Goal: Task Accomplishment & Management: Complete application form

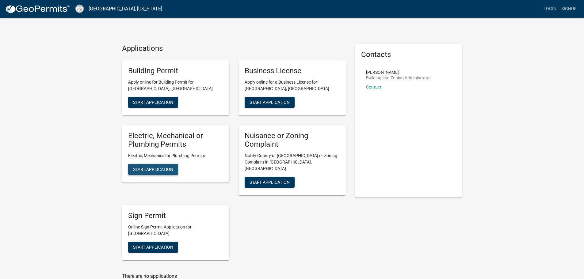
click at [148, 166] on button "Start Application" at bounding box center [153, 169] width 50 height 11
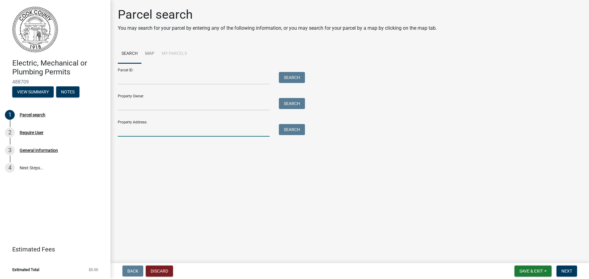
click at [130, 129] on input "Property Address:" at bounding box center [194, 130] width 152 height 13
type input "7285 Old Coffee Road"
click at [296, 135] on button "Search" at bounding box center [292, 129] width 26 height 11
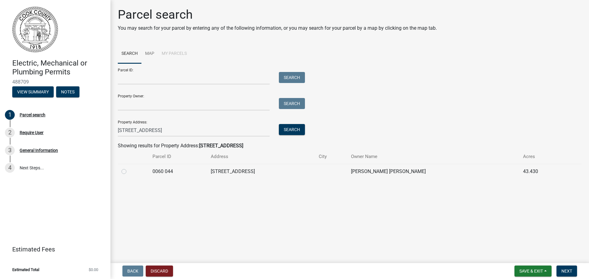
click at [129, 168] on label at bounding box center [129, 168] width 0 height 0
click at [129, 172] on 044 "radio" at bounding box center [131, 170] width 4 height 4
radio 044 "true"
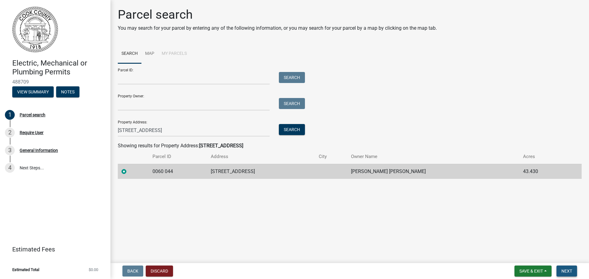
click at [569, 269] on span "Next" at bounding box center [566, 271] width 11 height 5
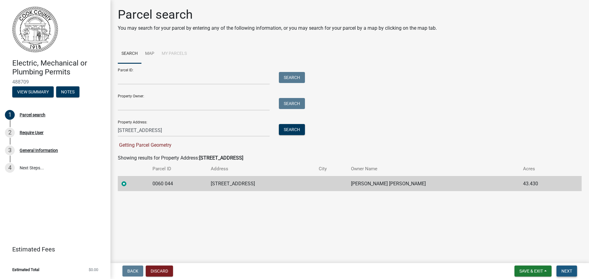
click at [569, 269] on span "Next" at bounding box center [566, 271] width 11 height 5
drag, startPoint x: 122, startPoint y: 177, endPoint x: 124, endPoint y: 185, distance: 8.1
click at [123, 181] on td at bounding box center [133, 183] width 31 height 15
click at [129, 180] on label at bounding box center [129, 180] width 0 height 0
click at [129, 184] on 044 "radio" at bounding box center [131, 182] width 4 height 4
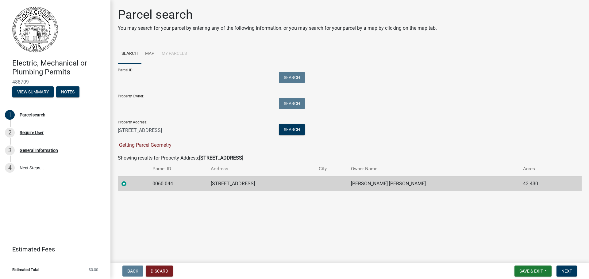
click at [129, 180] on label at bounding box center [129, 180] width 0 height 0
click at [129, 184] on 044 "radio" at bounding box center [131, 182] width 4 height 4
click at [234, 182] on td "[STREET_ADDRESS]" at bounding box center [261, 183] width 108 height 15
click at [527, 271] on span "Save & Exit" at bounding box center [531, 271] width 24 height 5
click at [564, 272] on span "Next" at bounding box center [566, 271] width 11 height 5
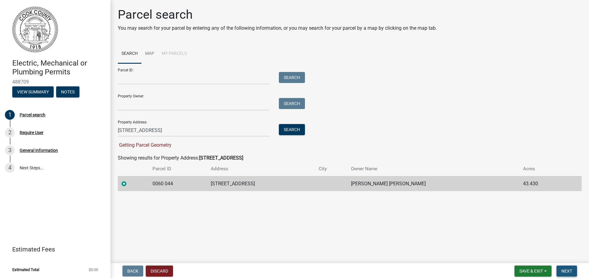
click at [564, 272] on span "Next" at bounding box center [566, 271] width 11 height 5
click at [170, 154] on wm-search-parcel-data-activity-input "Search Map My Parcels Parcel ID: Search Property Owner: Search Property Address…" at bounding box center [349, 117] width 463 height 147
click at [164, 144] on span "Getting Parcel Geometry" at bounding box center [145, 145] width 54 height 6
click at [170, 130] on input "7285 Old Coffee Road" at bounding box center [194, 130] width 152 height 13
click at [161, 184] on td "0060 044" at bounding box center [178, 183] width 59 height 15
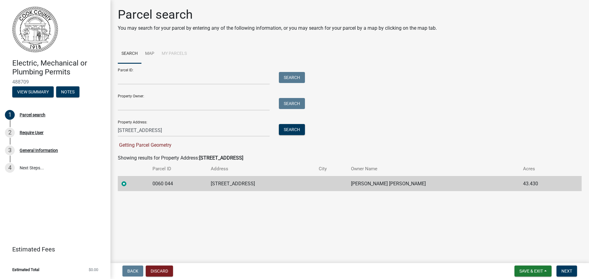
click at [129, 180] on label at bounding box center [129, 180] width 0 height 0
click at [129, 184] on 044 "radio" at bounding box center [131, 182] width 4 height 4
click at [129, 180] on label at bounding box center [129, 180] width 0 height 0
click at [129, 184] on 044 "radio" at bounding box center [131, 182] width 4 height 4
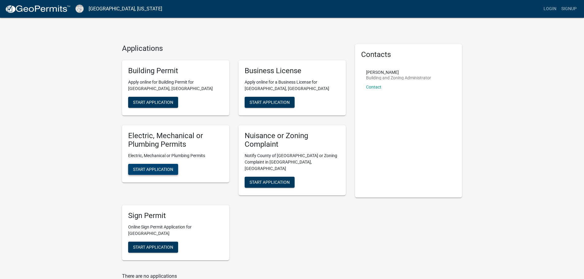
click at [162, 171] on span "Start Application" at bounding box center [153, 169] width 40 height 5
click at [551, 7] on link "Login" at bounding box center [550, 9] width 18 height 12
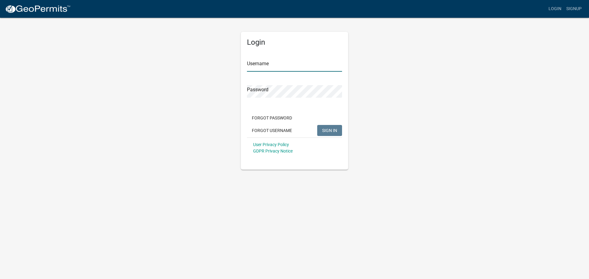
type input "RayandSonhvac"
click at [328, 131] on span "SIGN IN" at bounding box center [329, 130] width 15 height 5
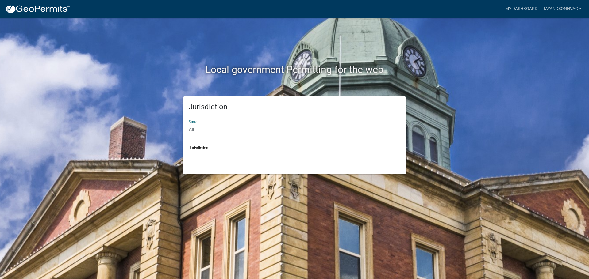
click at [225, 124] on select "All Colorado Georgia Indiana Iowa Kansas Minnesota Ohio South Carolina Wisconsin" at bounding box center [295, 130] width 212 height 13
select select "Georgia"
click at [189, 124] on select "All Colorado Georgia Indiana Iowa Kansas Minnesota Ohio South Carolina Wisconsin" at bounding box center [295, 130] width 212 height 13
click at [209, 156] on select "Carroll County, Georgia Cook County, Georgia Crawford County, Georgia Gilmer Co…" at bounding box center [295, 156] width 212 height 13
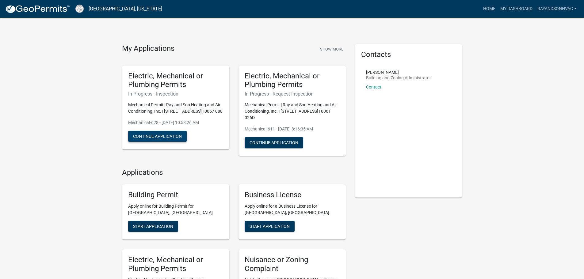
click at [170, 141] on button "Continue Application" at bounding box center [157, 136] width 59 height 11
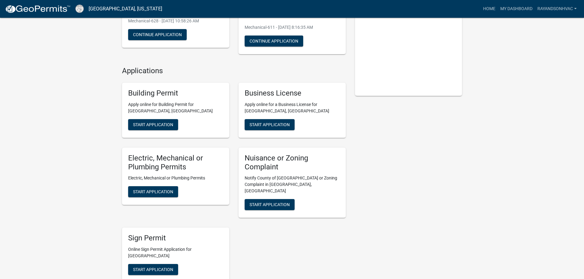
scroll to position [123, 0]
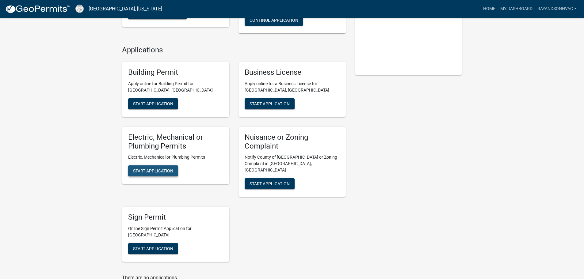
click at [157, 172] on span "Start Application" at bounding box center [153, 171] width 40 height 5
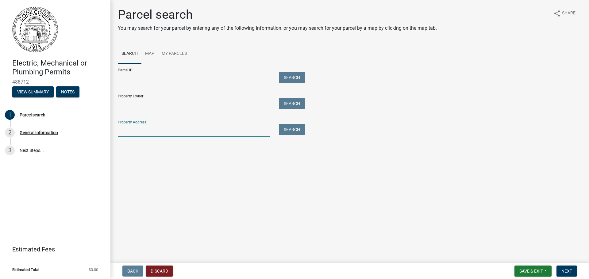
click at [143, 133] on input "Property Address:" at bounding box center [194, 130] width 152 height 13
type input "7285 Old Coffee Road"
click at [299, 129] on button "Search" at bounding box center [292, 129] width 26 height 11
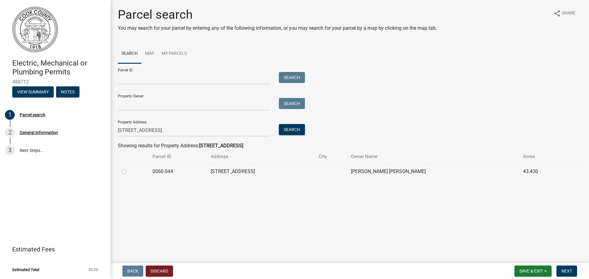
click at [129, 168] on label at bounding box center [129, 168] width 0 height 0
click at [129, 172] on 044 "radio" at bounding box center [131, 170] width 4 height 4
radio 044 "true"
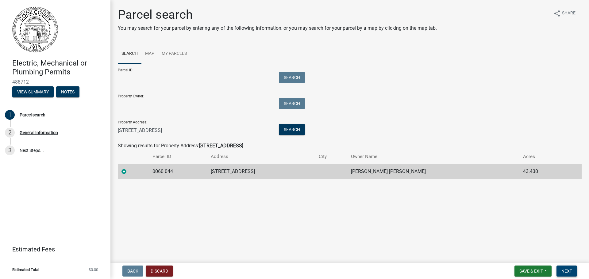
click at [564, 269] on span "Next" at bounding box center [566, 271] width 11 height 5
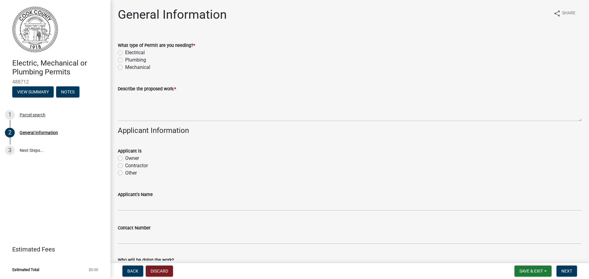
click at [125, 68] on label "Mechanical" at bounding box center [137, 67] width 25 height 7
click at [125, 68] on input "Mechanical" at bounding box center [127, 66] width 4 height 4
radio input "true"
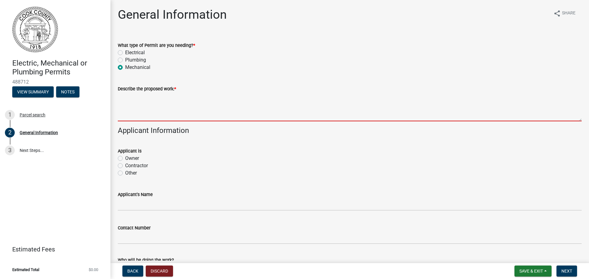
click at [132, 106] on textarea "Describe the proposed work: *" at bounding box center [349, 107] width 463 height 29
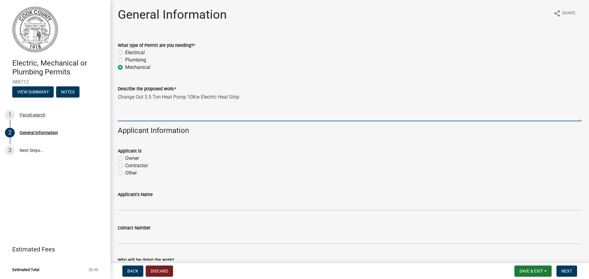
type textarea "Change Out 3.5 Ton Heat Pump 10Kw Electric Heat Strip"
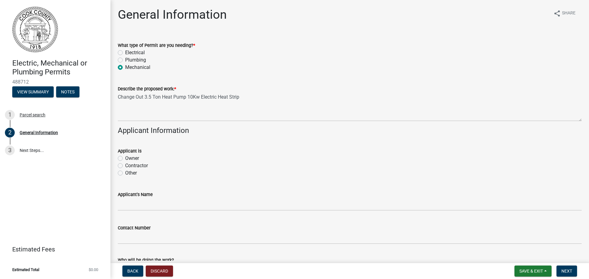
click at [125, 165] on label "Contractor" at bounding box center [136, 165] width 23 height 7
click at [125, 165] on input "Contractor" at bounding box center [127, 164] width 4 height 4
radio input "true"
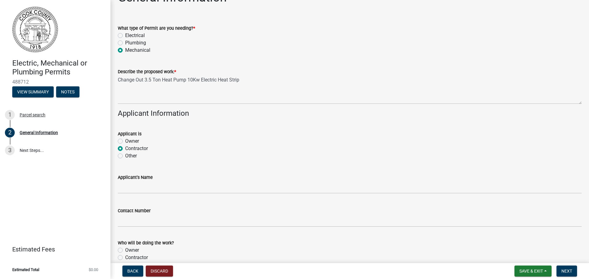
scroll to position [92, 0]
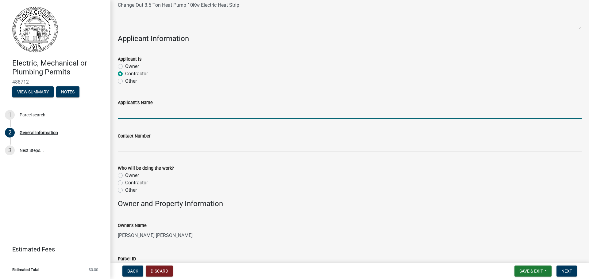
click at [129, 107] on input "Applicant's Name" at bounding box center [349, 112] width 463 height 13
type input "Ray and Son Heating and Air Conditioning, Inc."
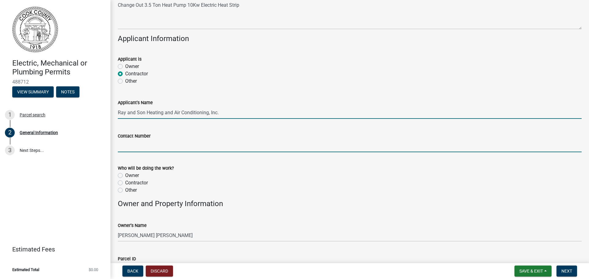
click at [124, 143] on input "Contact Number" at bounding box center [349, 146] width 463 height 13
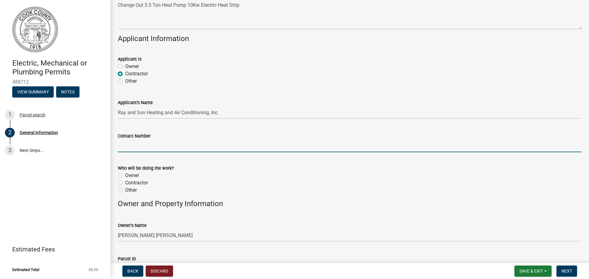
type input "229-686-5531"
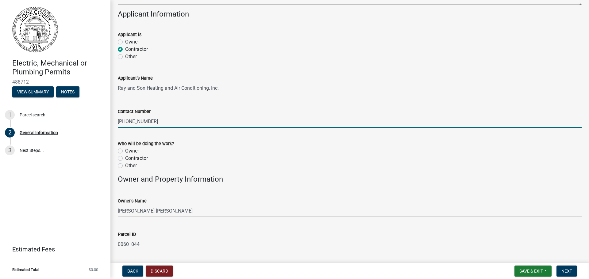
scroll to position [153, 0]
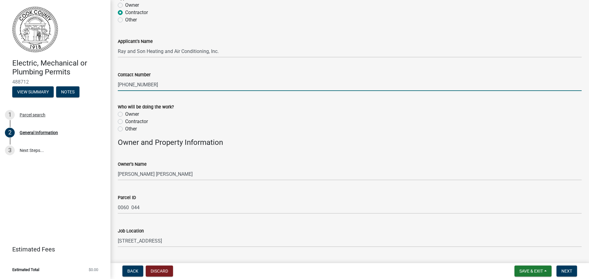
click at [139, 117] on div "Owner" at bounding box center [349, 114] width 463 height 7
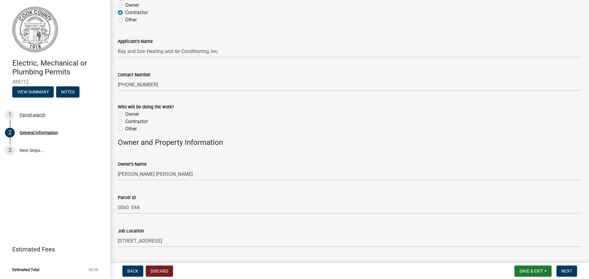
click at [139, 120] on label "Contractor" at bounding box center [136, 121] width 23 height 7
click at [129, 120] on input "Contractor" at bounding box center [127, 120] width 4 height 4
radio input "true"
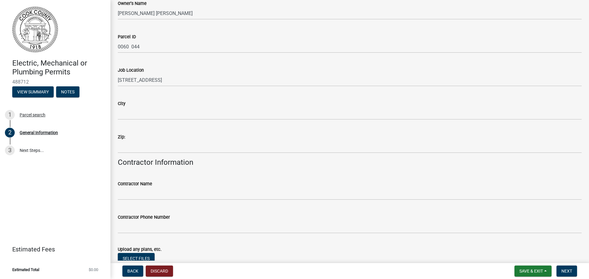
scroll to position [361, 0]
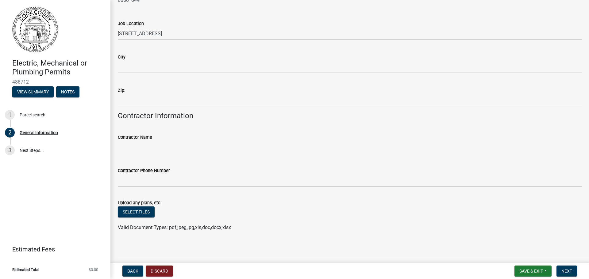
click at [133, 59] on div "City" at bounding box center [349, 56] width 463 height 7
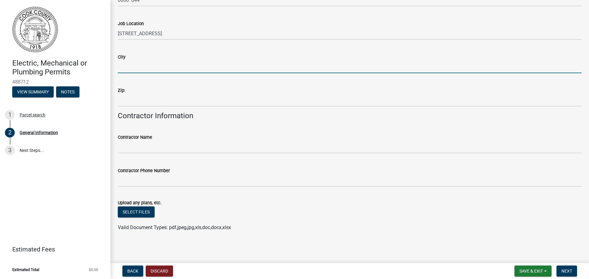
click at [133, 65] on input "City" at bounding box center [349, 67] width 463 height 13
type input "Adel"
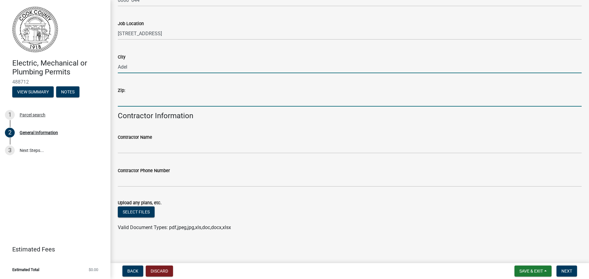
click at [148, 97] on input "Zip:" at bounding box center [349, 100] width 463 height 13
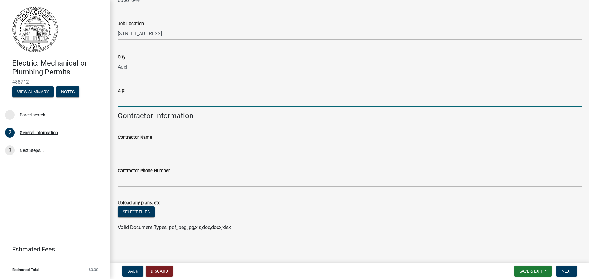
type input "31620"
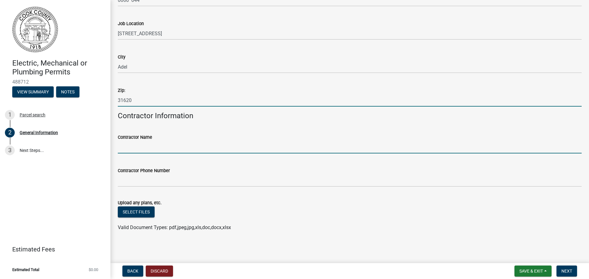
click at [130, 142] on input "Contractor Name" at bounding box center [349, 147] width 463 height 13
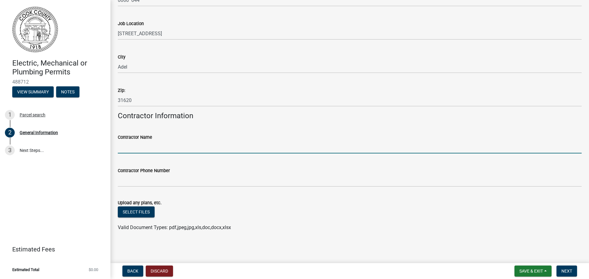
type input "Ray and Son Heating and Air Conditioning, Inc."
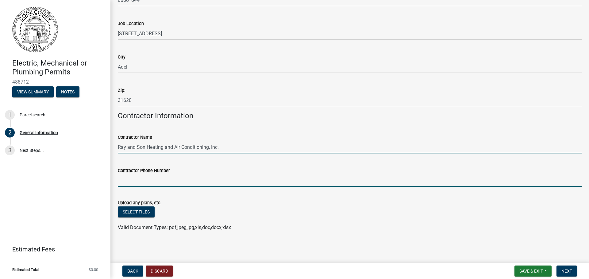
click at [144, 186] on input "Contractor Phone Number" at bounding box center [349, 180] width 463 height 13
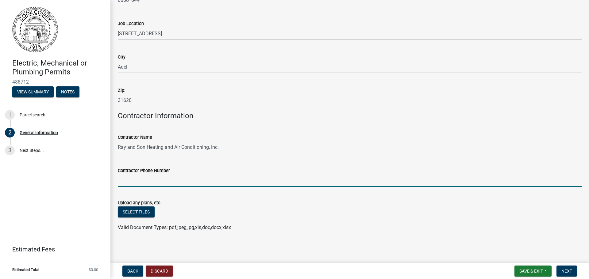
type input "229-686-5531"
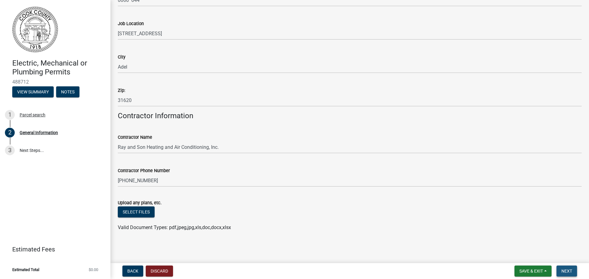
click at [563, 273] on span "Next" at bounding box center [566, 271] width 11 height 5
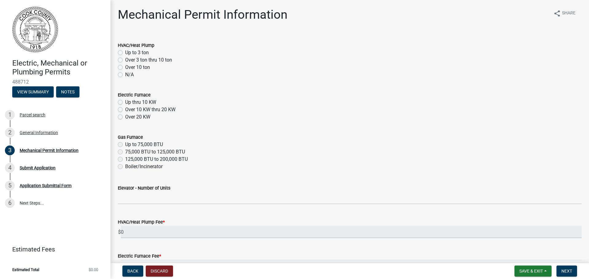
click at [125, 58] on label "Over 3 ton thru 10 ton" at bounding box center [148, 59] width 47 height 7
click at [125, 58] on input "Over 3 ton thru 10 ton" at bounding box center [127, 58] width 4 height 4
radio input "true"
click at [125, 102] on label "Up thru 10 KW" at bounding box center [140, 102] width 31 height 7
click at [125, 102] on input "Up thru 10 KW" at bounding box center [127, 101] width 4 height 4
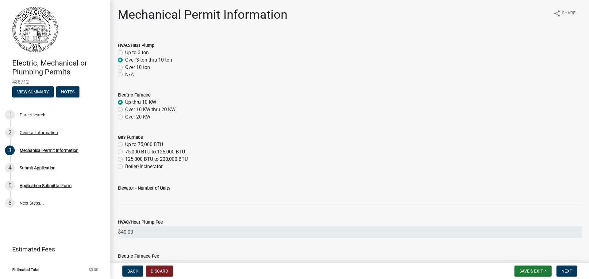
radio input "true"
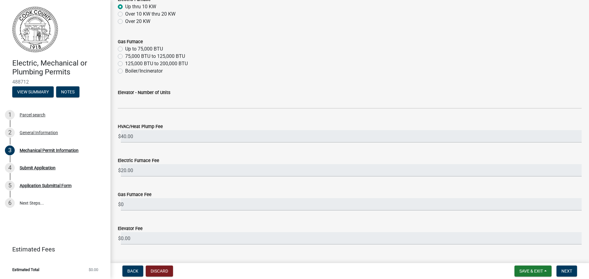
scroll to position [109, 0]
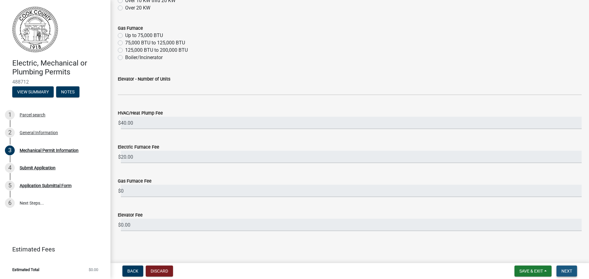
click at [570, 273] on span "Next" at bounding box center [566, 271] width 11 height 5
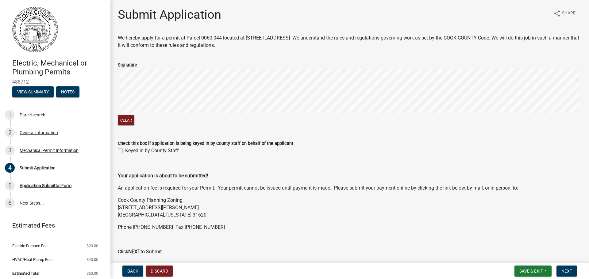
click at [214, 121] on div "Clear" at bounding box center [349, 98] width 463 height 58
click at [223, 121] on div "Clear" at bounding box center [349, 98] width 463 height 58
click at [277, 135] on wm-data-entity-input-list "We hereby apply for a permit at Parcel 0060 044 located at 7285 OLD COFFEE RD. …" at bounding box center [349, 163] width 463 height 259
click at [565, 269] on span "Next" at bounding box center [566, 271] width 11 height 5
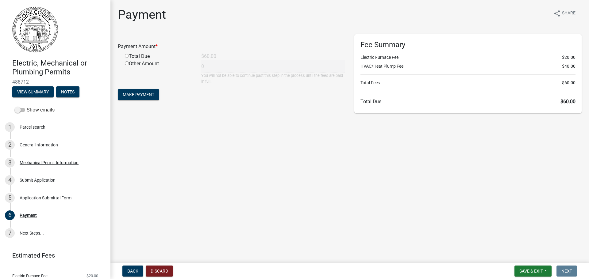
click at [125, 55] on input "radio" at bounding box center [127, 56] width 4 height 4
radio input "true"
type input "60"
click at [125, 93] on span "Make Payment" at bounding box center [139, 94] width 32 height 5
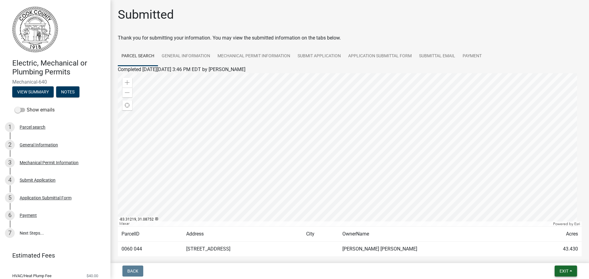
drag, startPoint x: 569, startPoint y: 273, endPoint x: 566, endPoint y: 273, distance: 3.2
click at [568, 273] on button "Exit" at bounding box center [565, 271] width 22 height 11
click at [550, 256] on button "Save & Exit" at bounding box center [552, 255] width 49 height 15
